Goal: Task Accomplishment & Management: Manage account settings

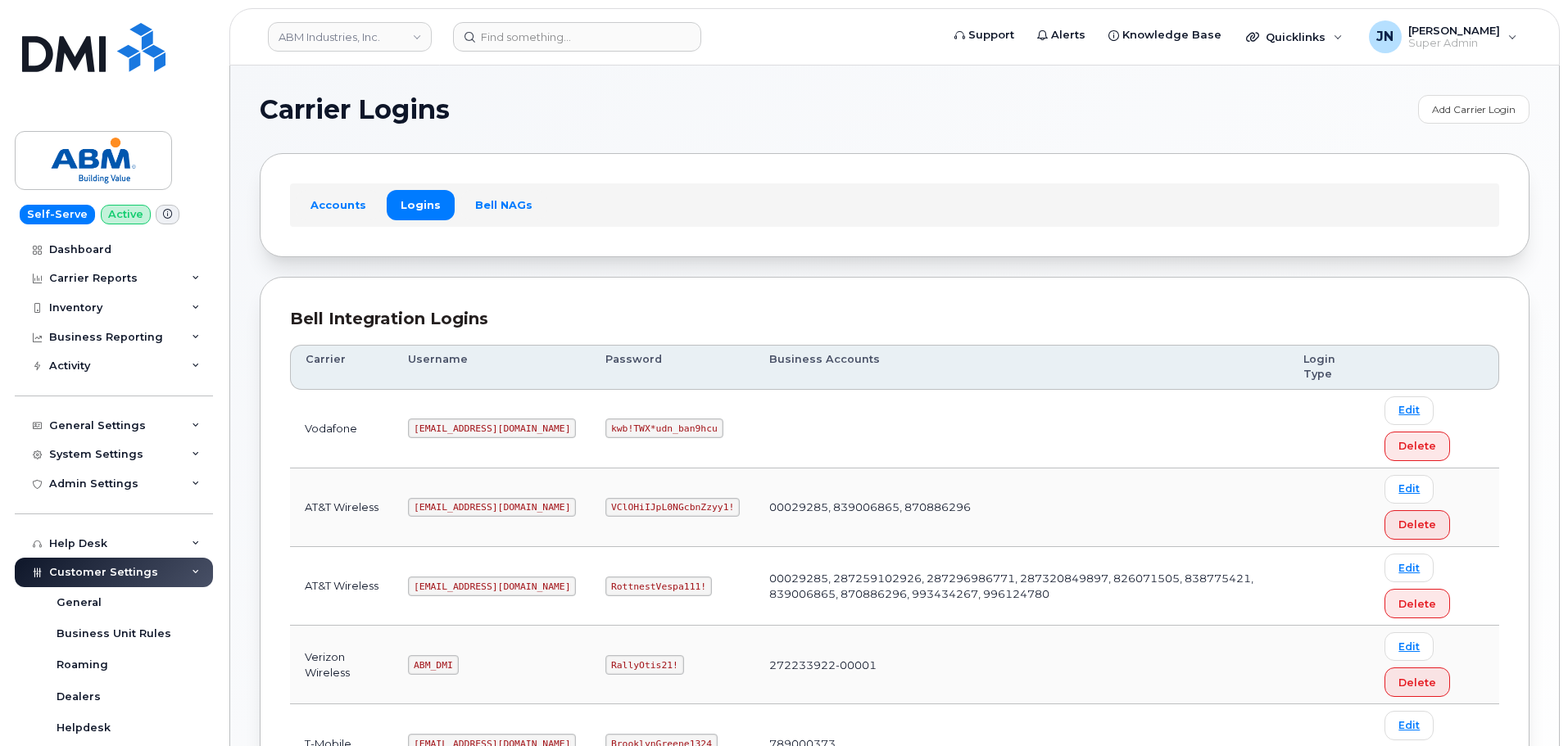
scroll to position [219, 0]
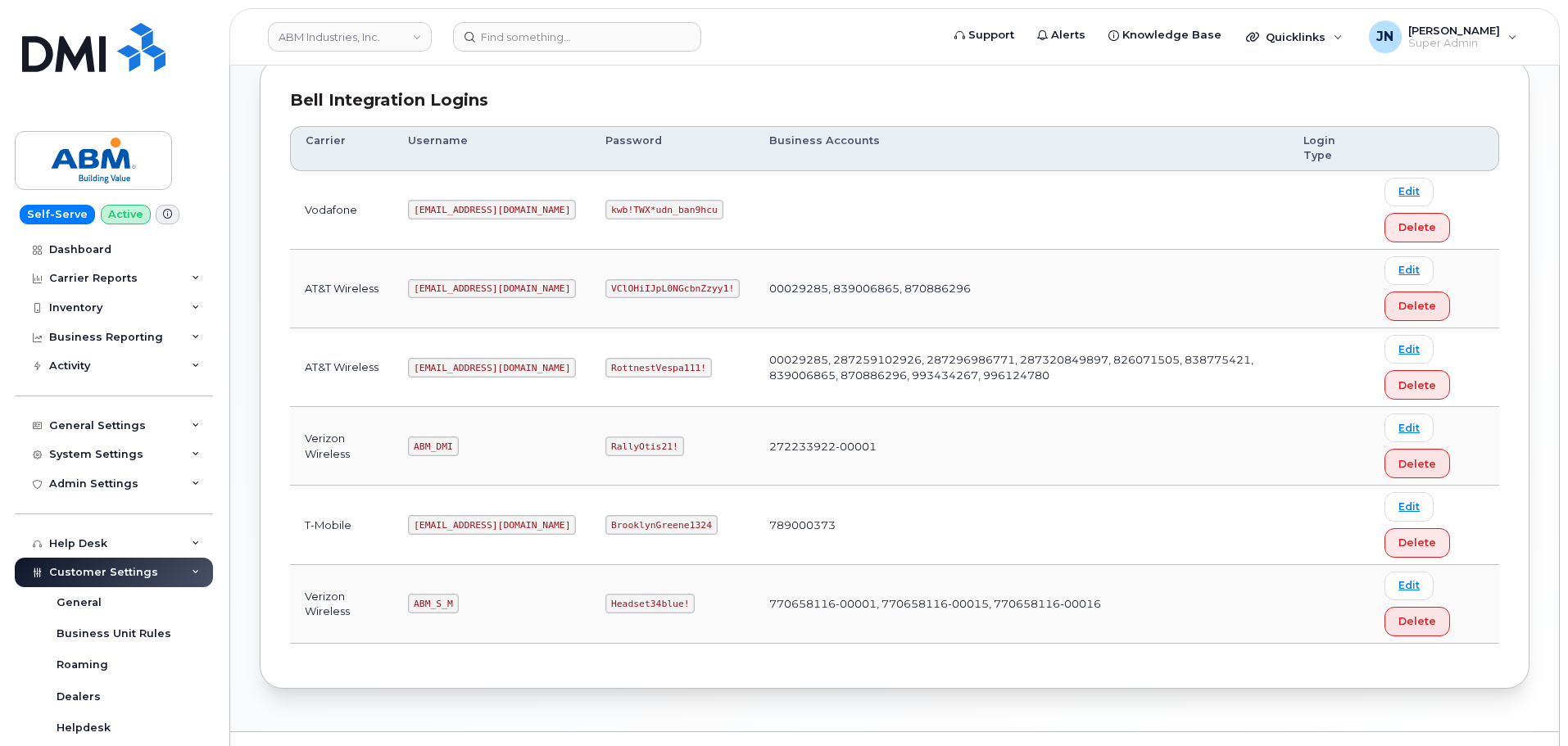
click at [434, 606] on code "ABM_S_M" at bounding box center [433, 604] width 50 height 20
copy code "ABM_S_M"
click at [605, 605] on code "Headset34blue!" at bounding box center [650, 604] width 89 height 20
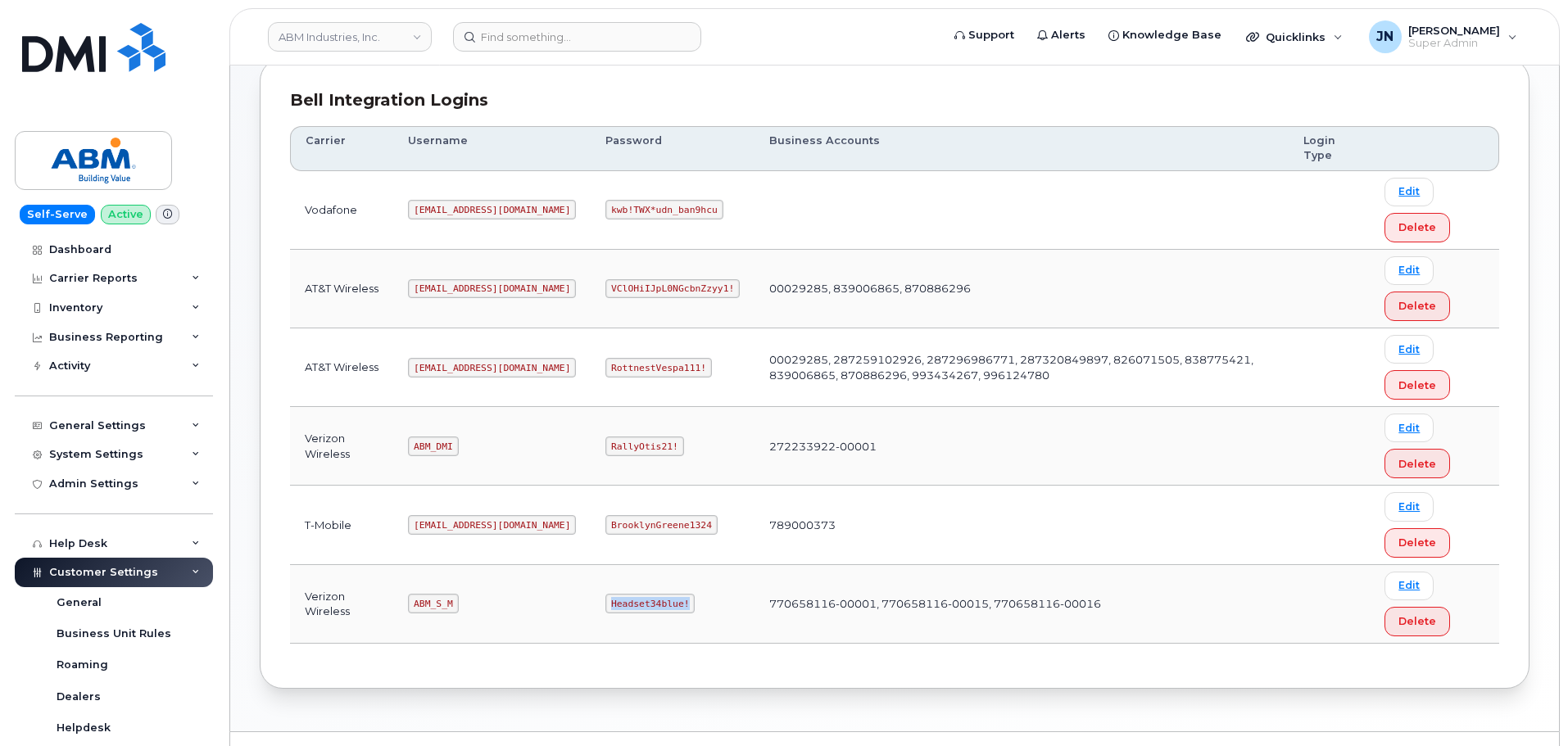
click at [605, 603] on code "Headset34blue!" at bounding box center [650, 604] width 89 height 20
copy code "Headset34blue!"
click at [438, 605] on code "ABM_S_M" at bounding box center [433, 604] width 50 height 20
copy code "ABM_S_M"
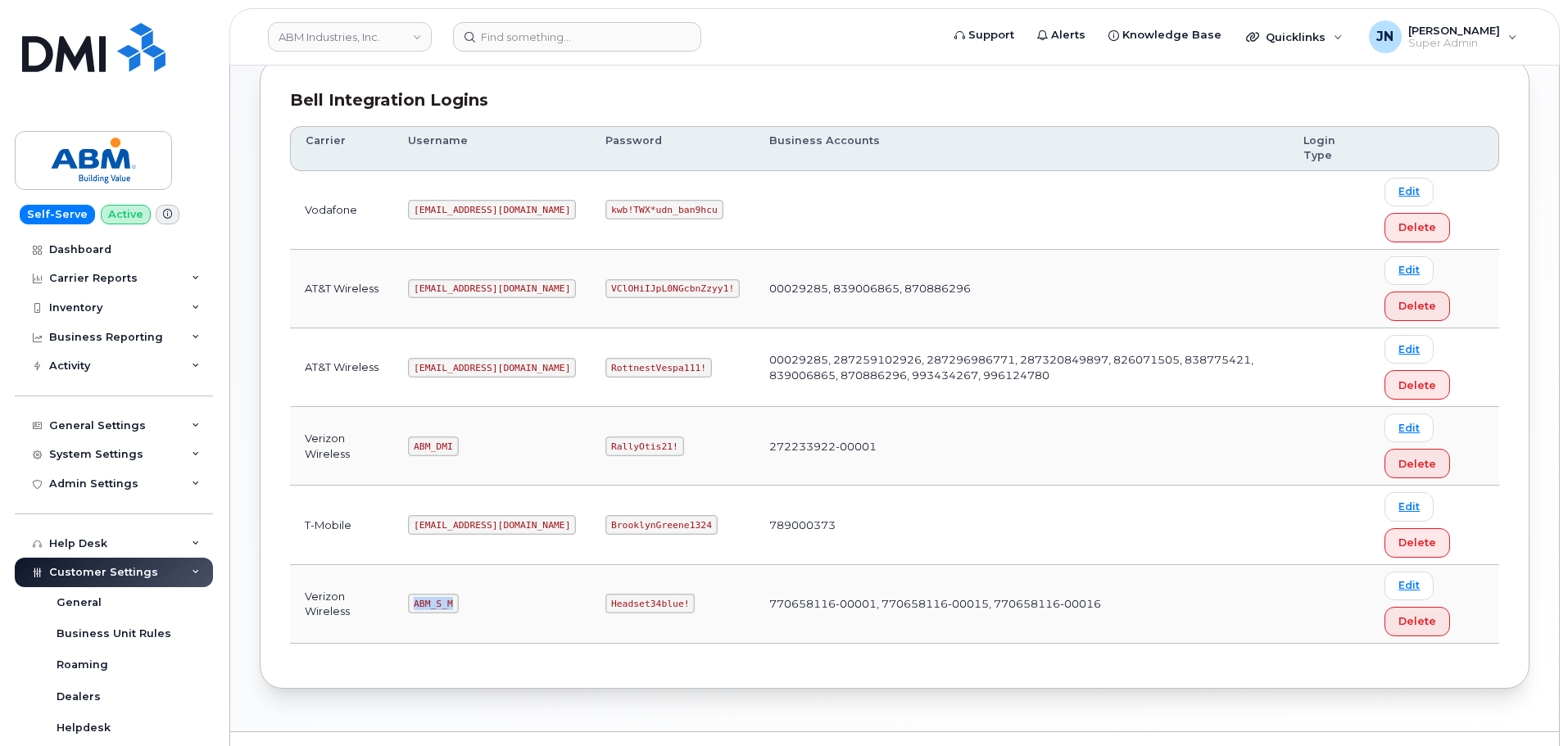
copy code "ABM_S_M"
click at [605, 600] on code "Headset34blue!" at bounding box center [650, 604] width 89 height 20
copy code "Headset34blue!"
